Goal: Information Seeking & Learning: Learn about a topic

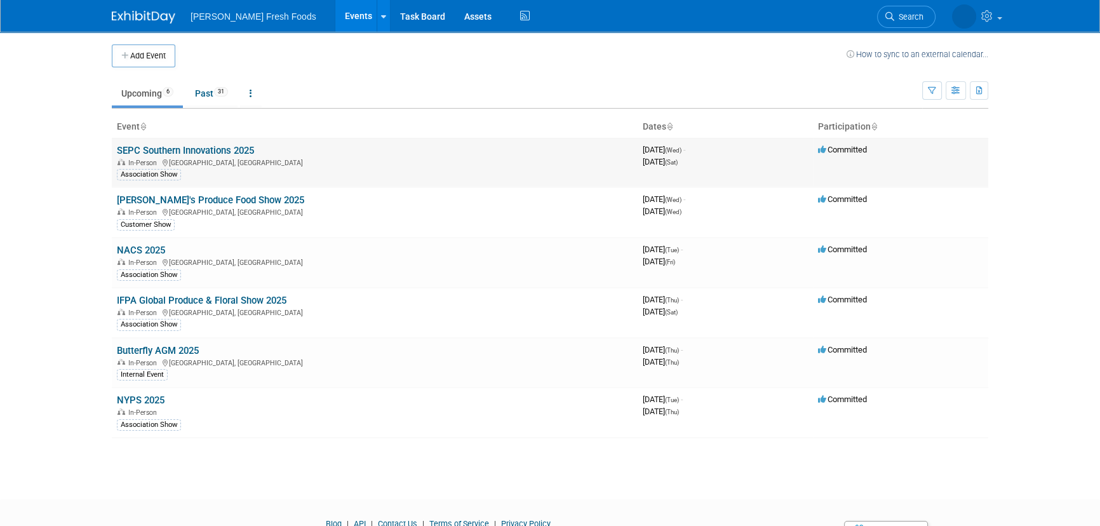
click at [165, 145] on link "SEPC Southern Innovations 2025" at bounding box center [185, 150] width 137 height 11
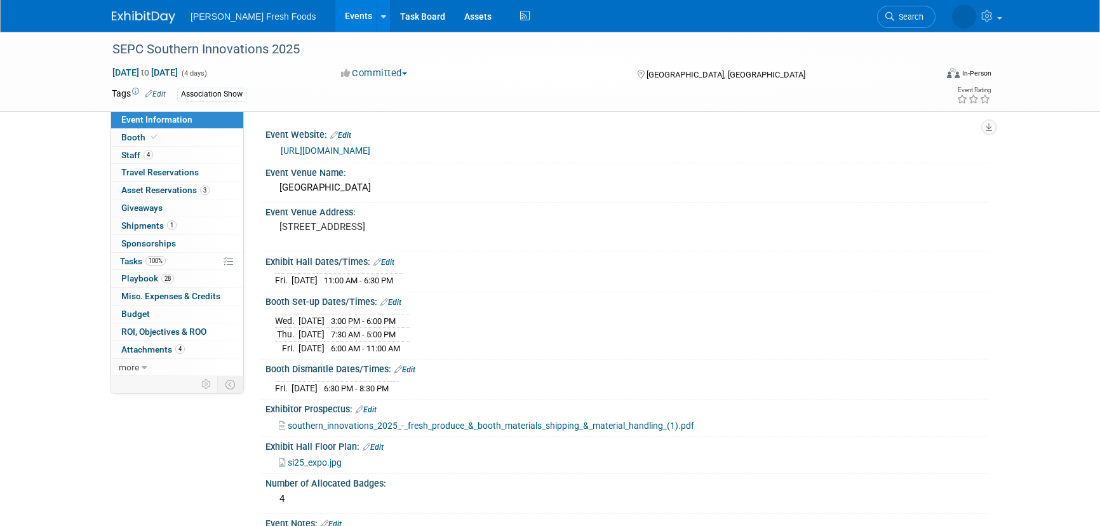
select select "Advanced Warehouse"
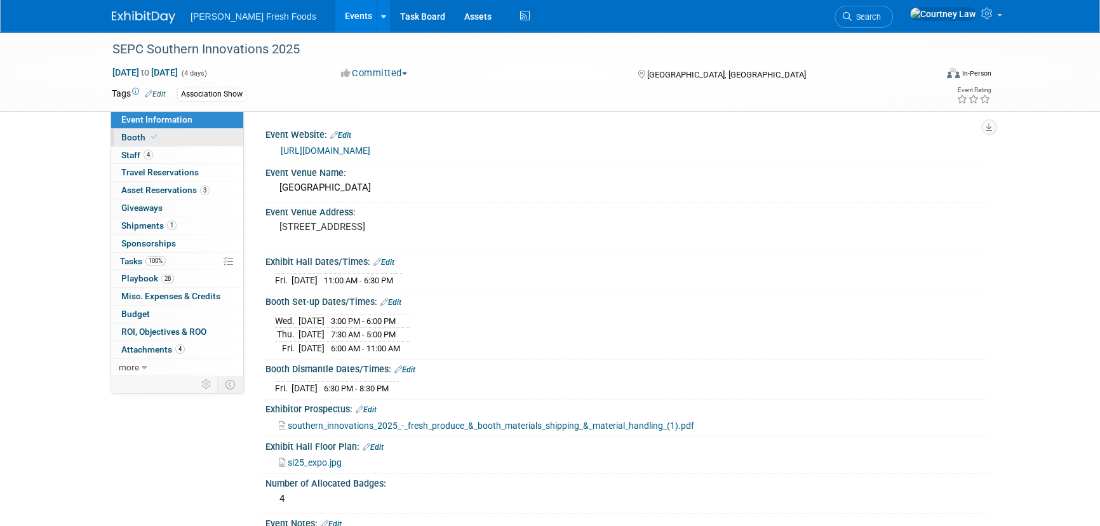
click at [164, 132] on link "Booth" at bounding box center [177, 137] width 132 height 17
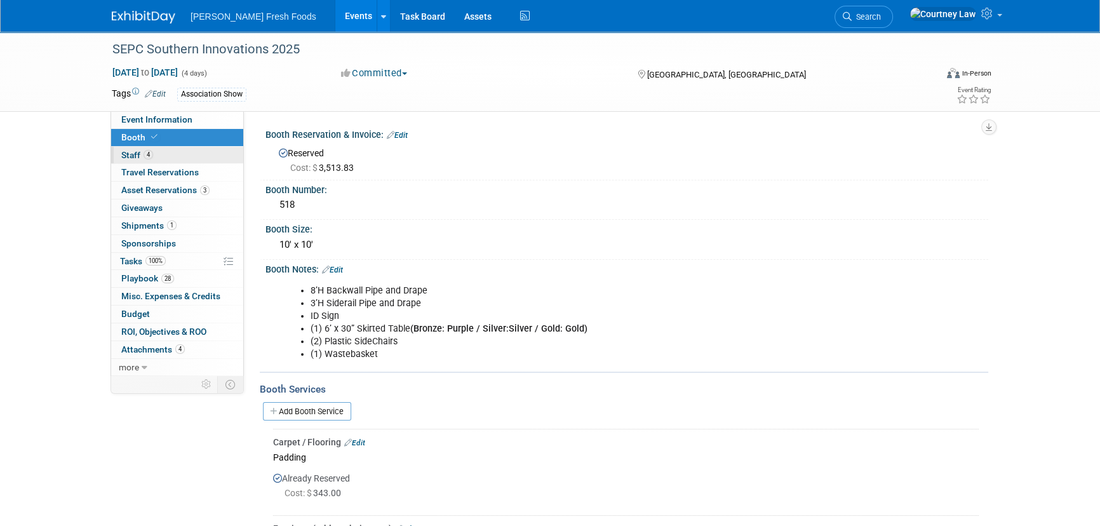
click at [133, 152] on span "Staff 4" at bounding box center [137, 155] width 32 height 10
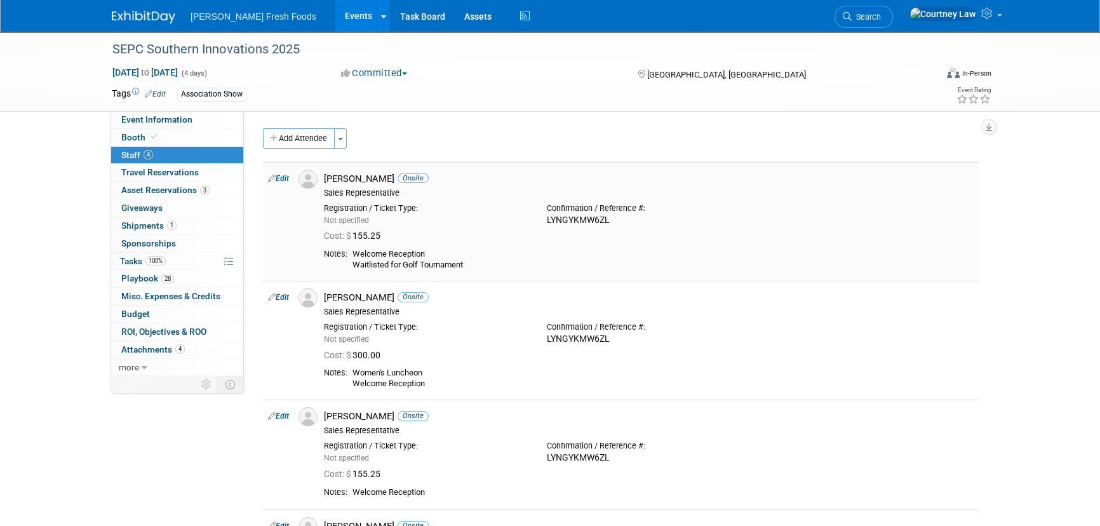
click at [584, 216] on div "LYNGYKMW6ZL" at bounding box center [649, 220] width 204 height 11
copy div "LYNGYKMW6ZL"
click at [208, 115] on link "Event Information" at bounding box center [177, 119] width 132 height 17
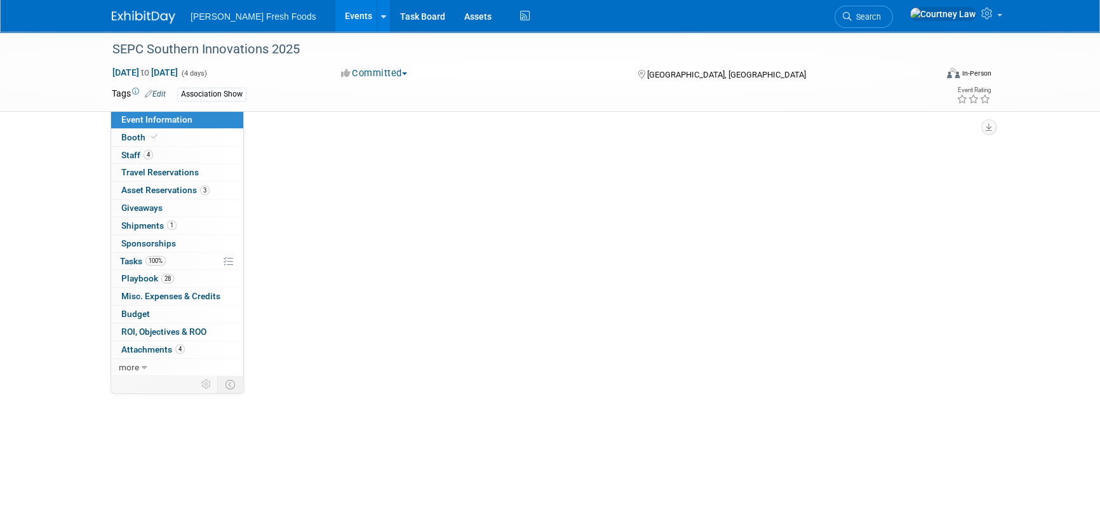
select select "Advanced Warehouse"
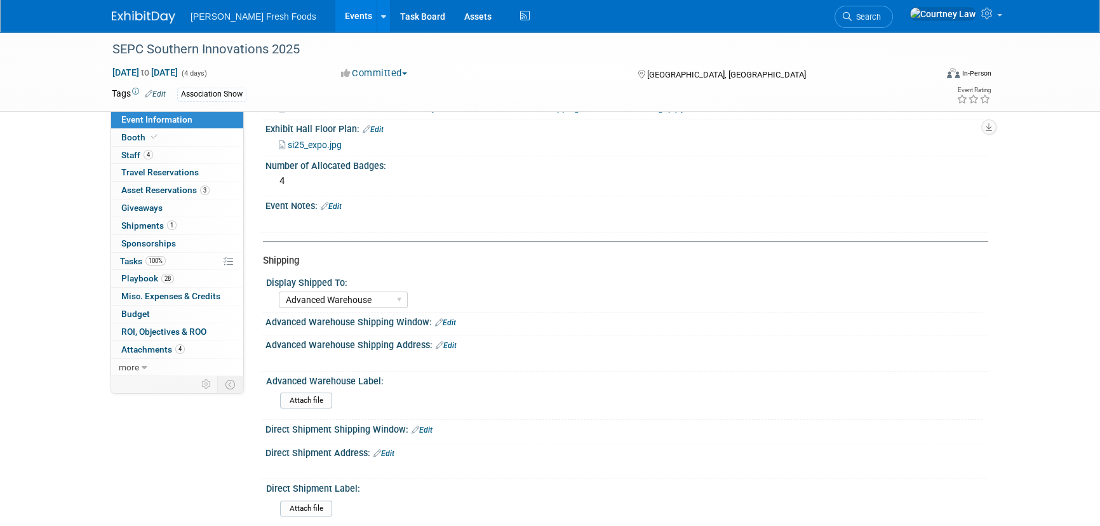
scroll to position [520, 0]
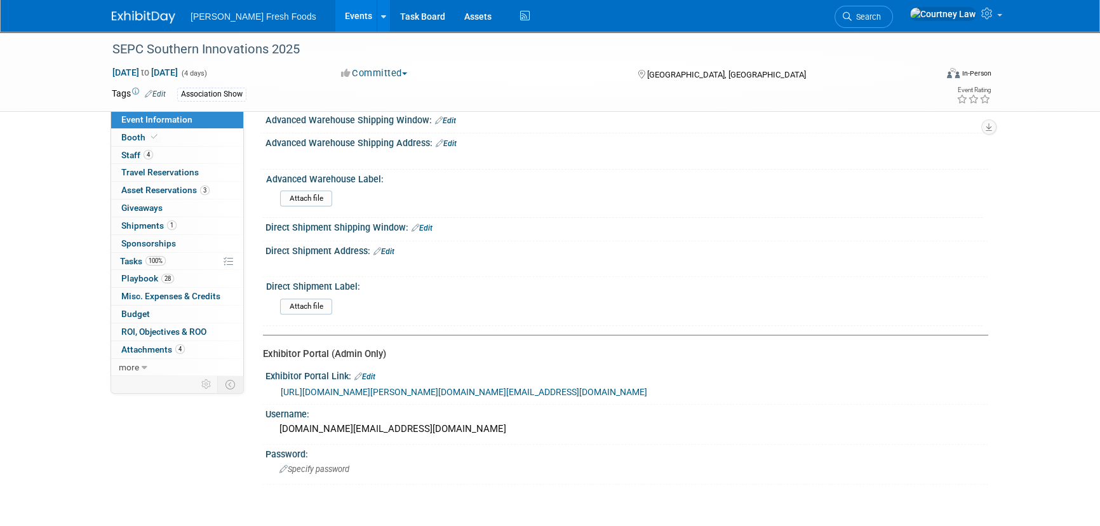
click at [439, 398] on div "[URL][DOMAIN_NAME][PERSON_NAME][DOMAIN_NAME][EMAIL_ADDRESS][DOMAIN_NAME]" at bounding box center [630, 392] width 698 height 15
click at [438, 392] on div "[URL][DOMAIN_NAME][PERSON_NAME][DOMAIN_NAME][EMAIL_ADDRESS][DOMAIN_NAME]" at bounding box center [630, 392] width 698 height 15
click at [440, 388] on link "[URL][DOMAIN_NAME][PERSON_NAME][DOMAIN_NAME][EMAIL_ADDRESS][DOMAIN_NAME]" at bounding box center [464, 392] width 367 height 10
